Goal: Information Seeking & Learning: Check status

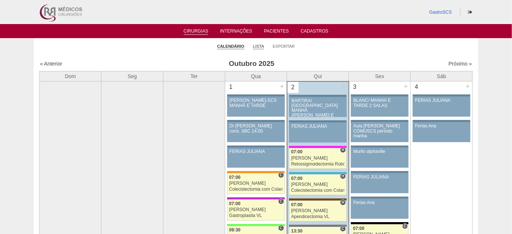
click at [259, 44] on link "Lista" at bounding box center [258, 47] width 11 height 6
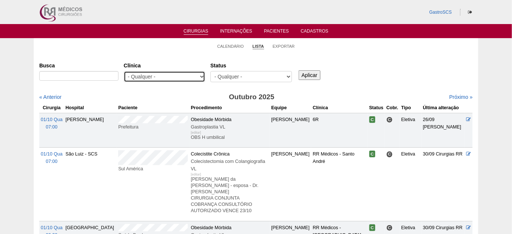
click at [170, 73] on select "- Qualquer - 6R Alphaville Assunção Bartira Brasil Christovão da Gama Cruz Azul…" at bounding box center [164, 76] width 81 height 11
select select "22"
click at [124, 71] on select "- Qualquer - 6R Alphaville Assunção Bartira Brasil Christovão da Gama Cruz Azul…" at bounding box center [164, 76] width 81 height 11
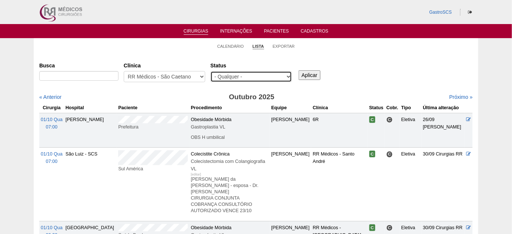
click at [268, 76] on select "- Qualquer - Reservada Confirmada Suspensa Cancelada" at bounding box center [250, 76] width 81 height 11
select select "conf"
click at [210, 71] on select "- Qualquer - Reservada Confirmada Suspensa Cancelada" at bounding box center [250, 76] width 81 height 11
click at [305, 73] on input "Aplicar" at bounding box center [309, 75] width 22 height 10
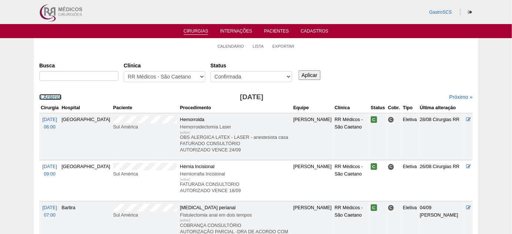
click at [46, 99] on link "« Anterior" at bounding box center [50, 97] width 22 height 6
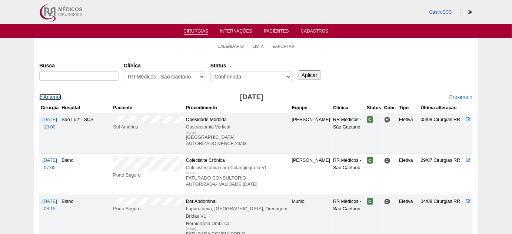
click at [46, 99] on link "« Anterior" at bounding box center [50, 97] width 22 height 6
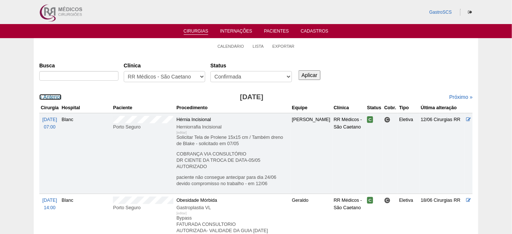
click at [46, 99] on link "« Anterior" at bounding box center [50, 97] width 22 height 6
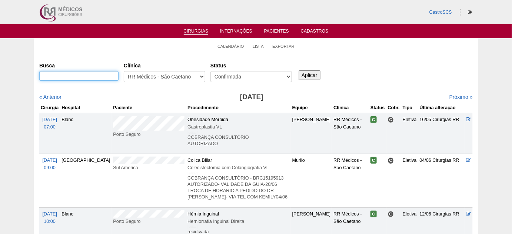
click at [104, 76] on input "Busca" at bounding box center [78, 76] width 79 height 10
type input "[PERSON_NAME]"
click at [298, 70] on input "Aplicar" at bounding box center [309, 75] width 22 height 10
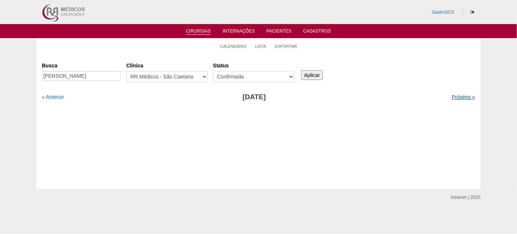
click at [459, 97] on link "Próximo »" at bounding box center [463, 97] width 23 height 6
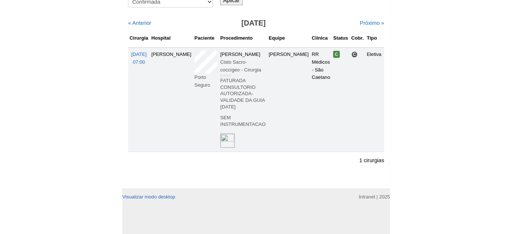
scroll to position [26, 0]
